Goal: Find specific page/section: Find specific page/section

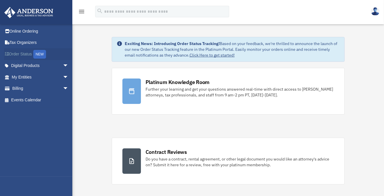
click at [19, 55] on link "Order Status NEW" at bounding box center [40, 54] width 73 height 12
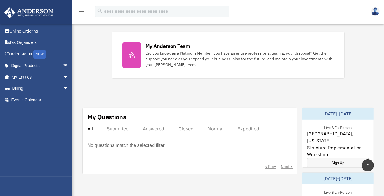
scroll to position [260, 0]
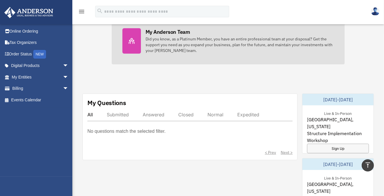
click at [167, 44] on div "Did you know, as a Platinum Member, you have an entire professional team at you…" at bounding box center [239, 44] width 189 height 17
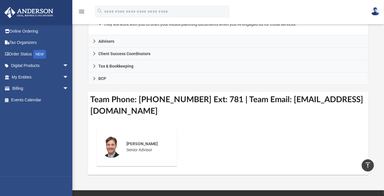
scroll to position [145, 0]
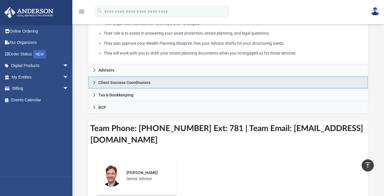
click at [96, 81] on icon at bounding box center [94, 83] width 4 height 4
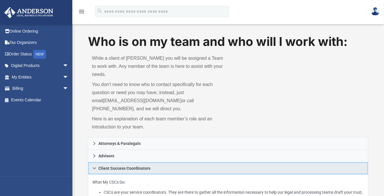
scroll to position [0, 0]
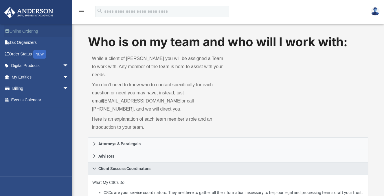
click at [26, 29] on link "Online Ordering" at bounding box center [40, 31] width 73 height 12
